Goal: Transaction & Acquisition: Download file/media

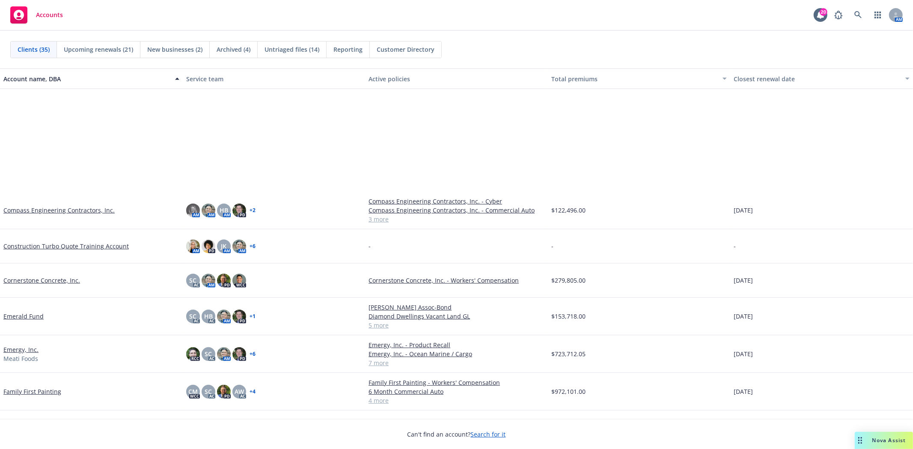
scroll to position [333, 0]
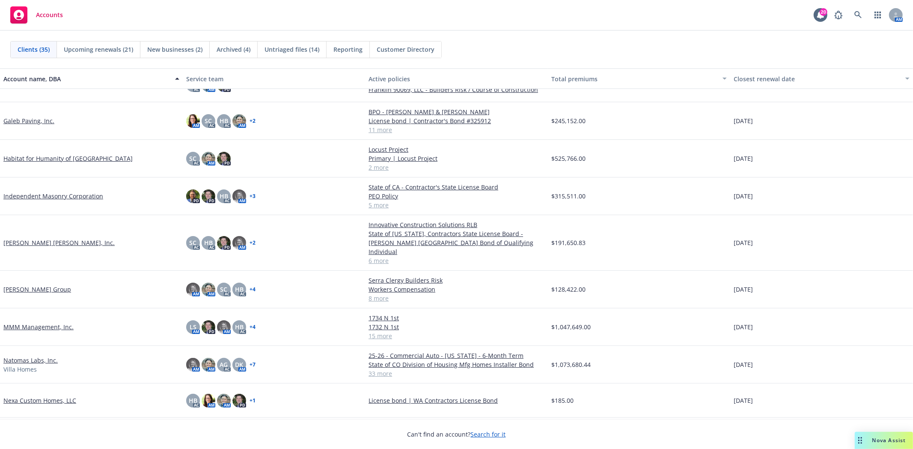
click at [56, 323] on link "MMM Management, Inc." at bounding box center [38, 327] width 70 height 9
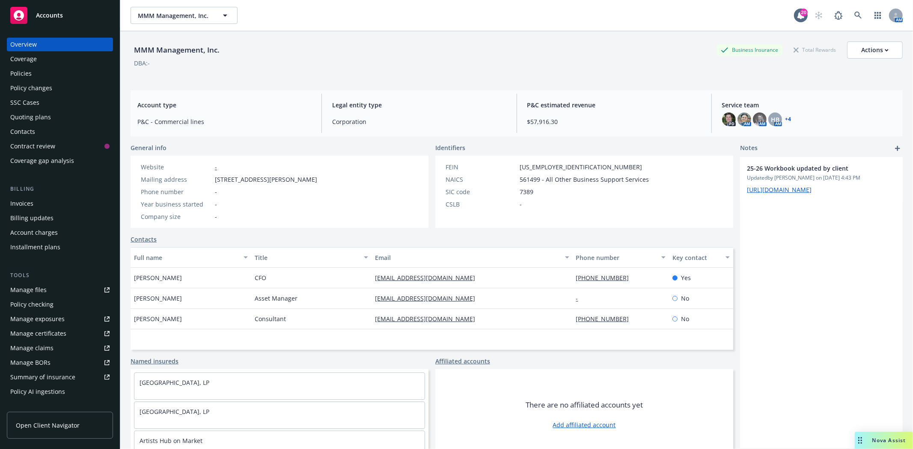
click at [33, 207] on div "Invoices" at bounding box center [59, 204] width 99 height 14
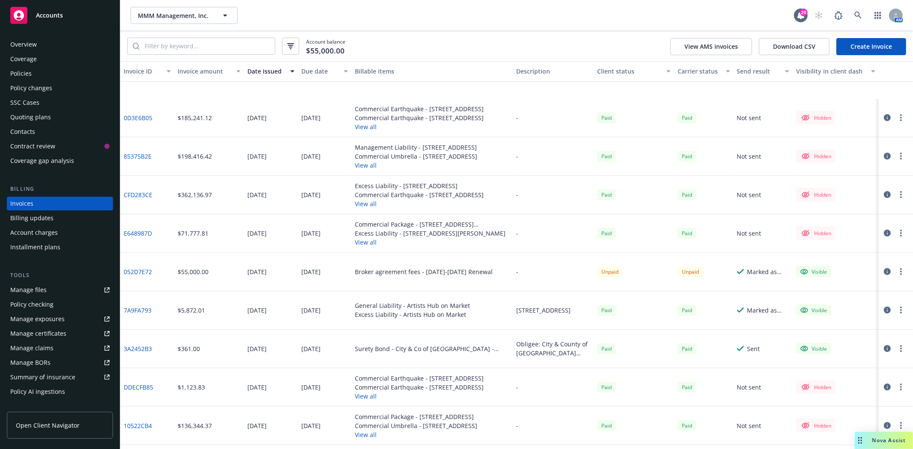
scroll to position [40, 0]
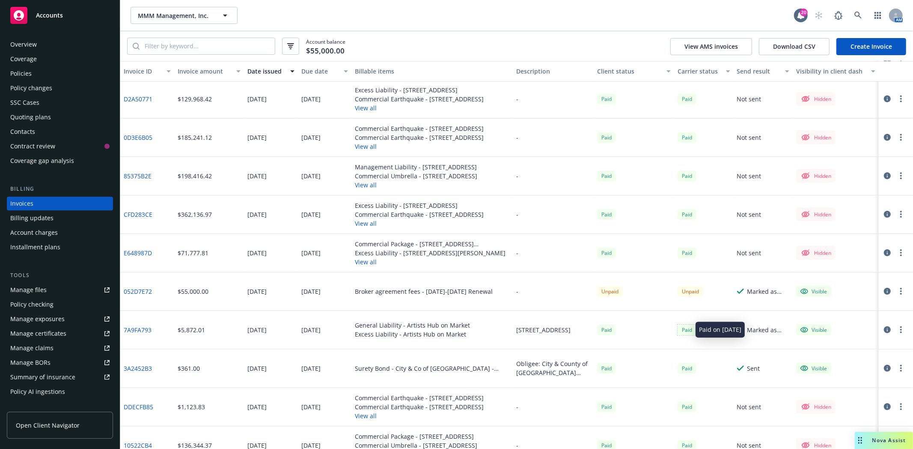
click at [682, 330] on div "Paid" at bounding box center [687, 330] width 19 height 11
click at [900, 327] on icon "button" at bounding box center [901, 330] width 2 height 7
drag, startPoint x: 832, startPoint y: 337, endPoint x: 837, endPoint y: 336, distance: 4.9
click at [832, 337] on div "Visible" at bounding box center [836, 330] width 86 height 39
click at [884, 329] on icon "button" at bounding box center [887, 330] width 7 height 7
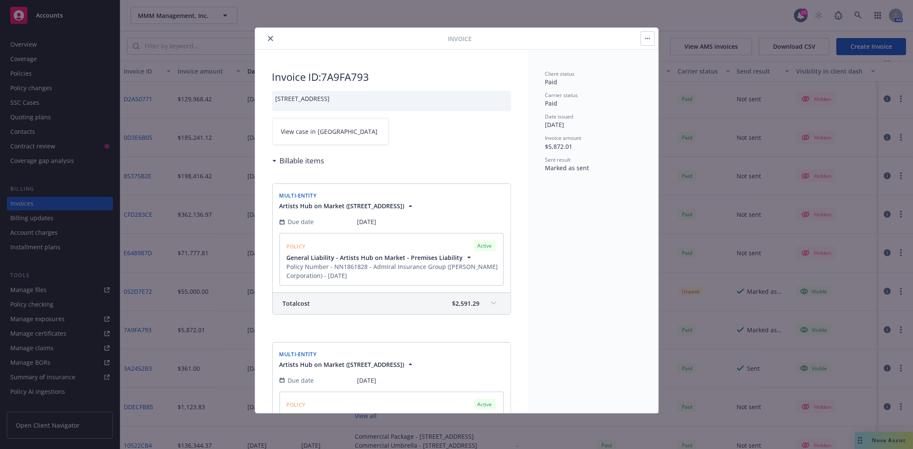
click at [294, 131] on link "View case in [GEOGRAPHIC_DATA]" at bounding box center [330, 131] width 117 height 27
click at [268, 39] on icon "close" at bounding box center [270, 38] width 5 height 5
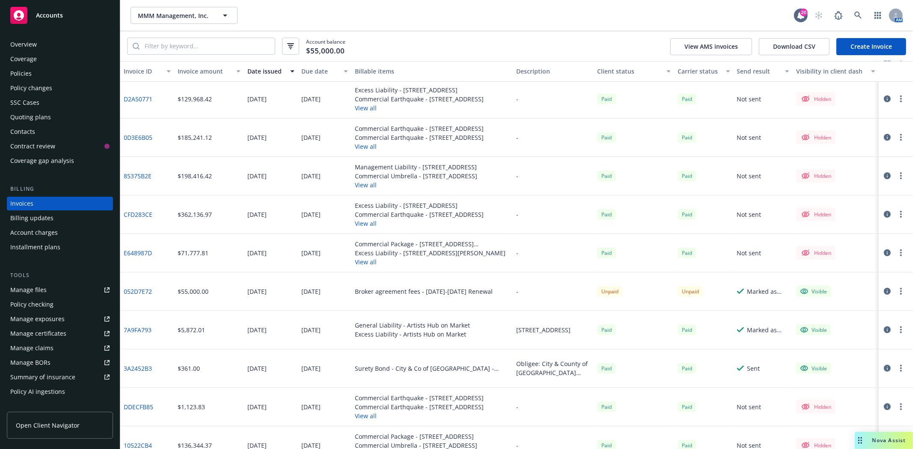
click at [146, 328] on link "7A9FA793" at bounding box center [138, 330] width 28 height 9
click at [66, 19] on div "Accounts" at bounding box center [59, 15] width 99 height 17
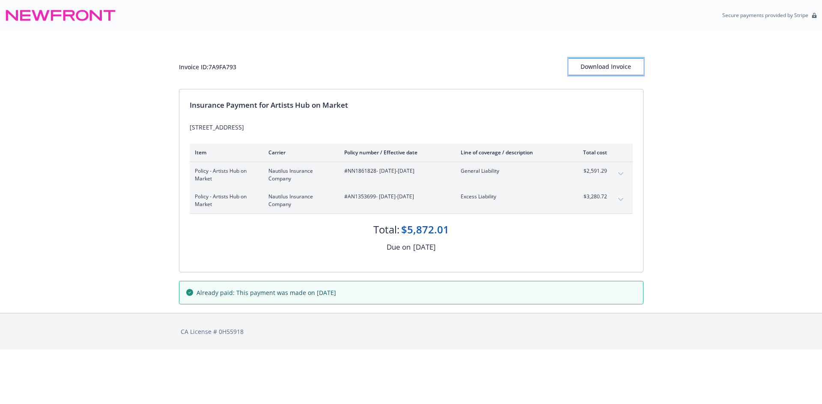
click at [604, 65] on div "Download Invoice" at bounding box center [605, 67] width 75 height 16
